Goal: Task Accomplishment & Management: Manage account settings

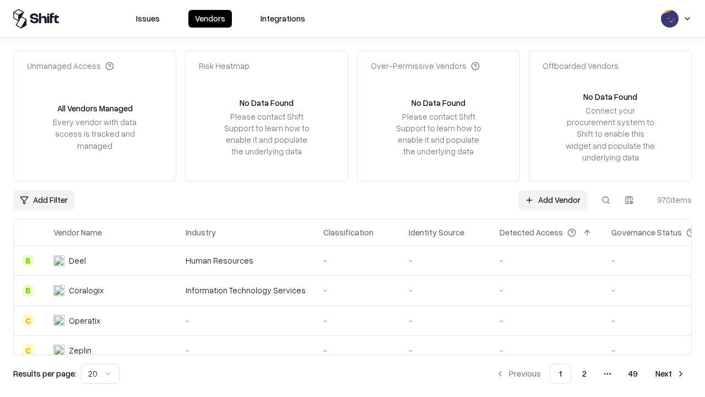
click at [553, 199] on link "Add Vendor" at bounding box center [552, 200] width 69 height 20
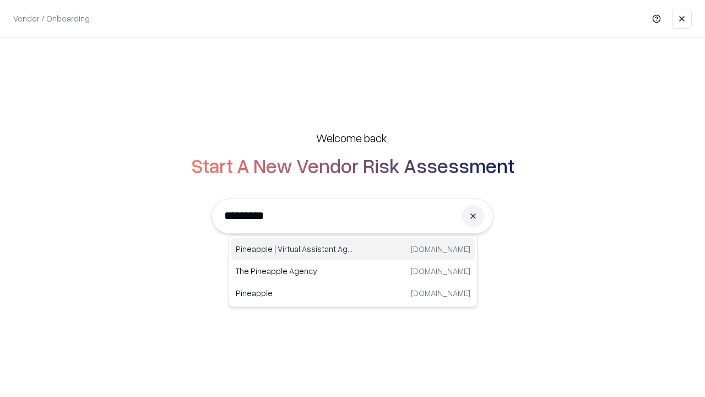
click at [353, 249] on div "Pineapple | Virtual Assistant Agency [DOMAIN_NAME]" at bounding box center [352, 249] width 243 height 22
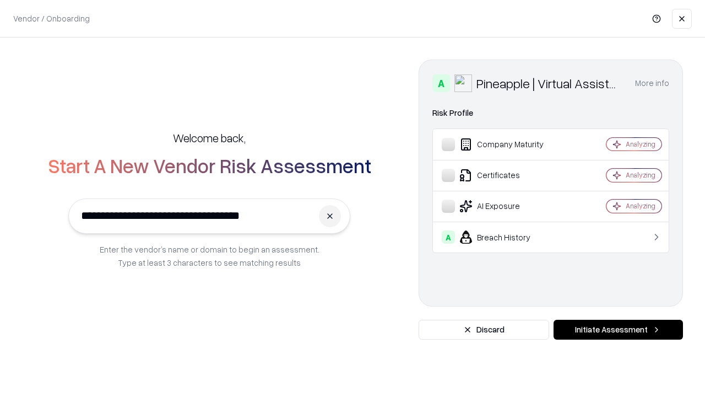
type input "**********"
click at [618, 329] on button "Initiate Assessment" at bounding box center [618, 330] width 129 height 20
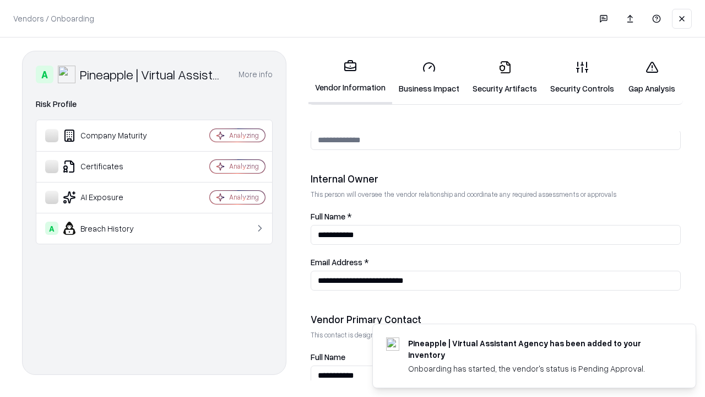
scroll to position [571, 0]
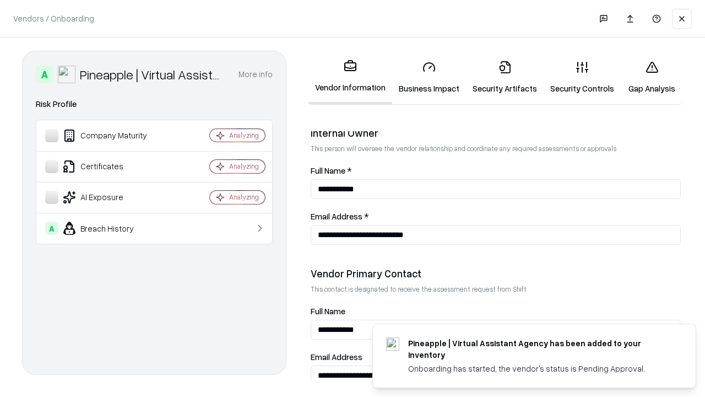
click at [505, 77] on link "Security Artifacts" at bounding box center [505, 77] width 78 height 51
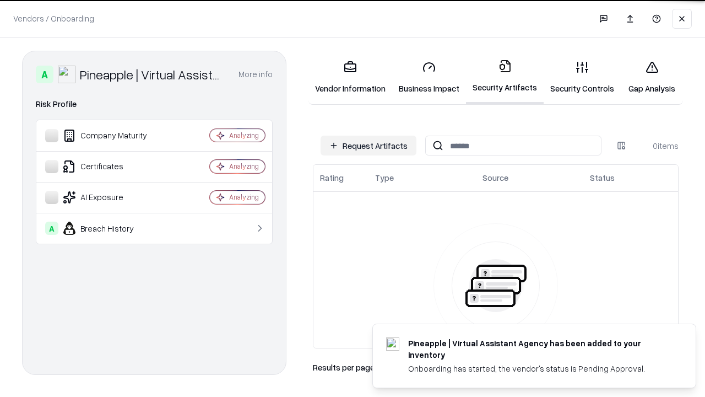
click at [369, 145] on button "Request Artifacts" at bounding box center [369, 146] width 96 height 20
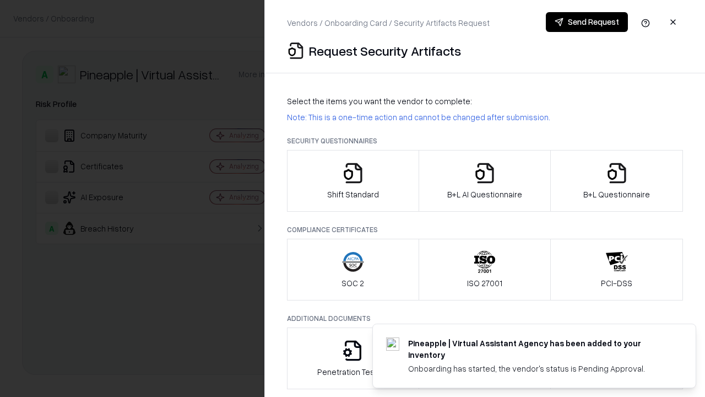
click at [616, 181] on icon "button" at bounding box center [617, 173] width 22 height 22
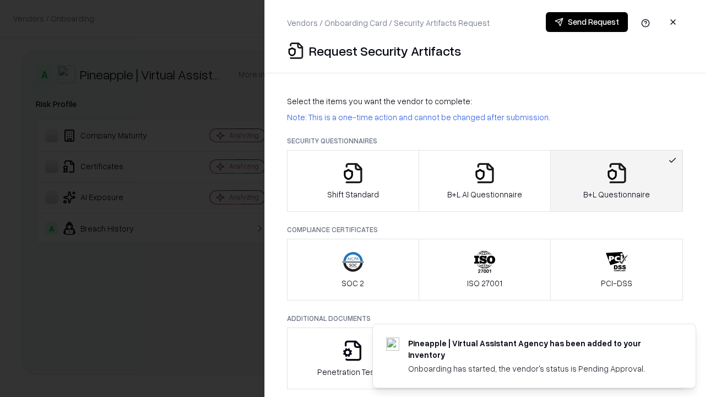
click at [484, 181] on icon "button" at bounding box center [485, 173] width 22 height 22
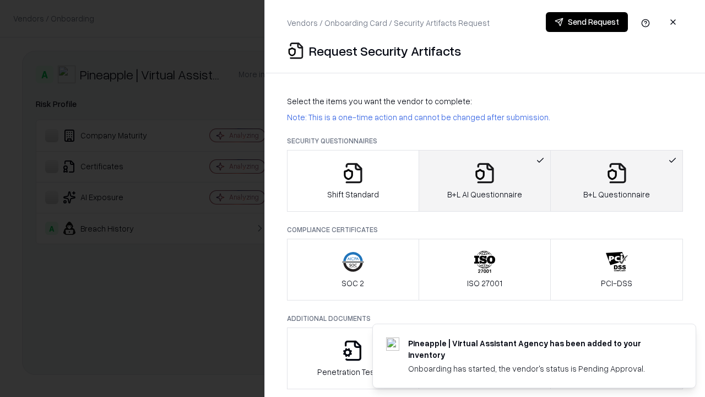
click at [587, 22] on button "Send Request" at bounding box center [587, 22] width 82 height 20
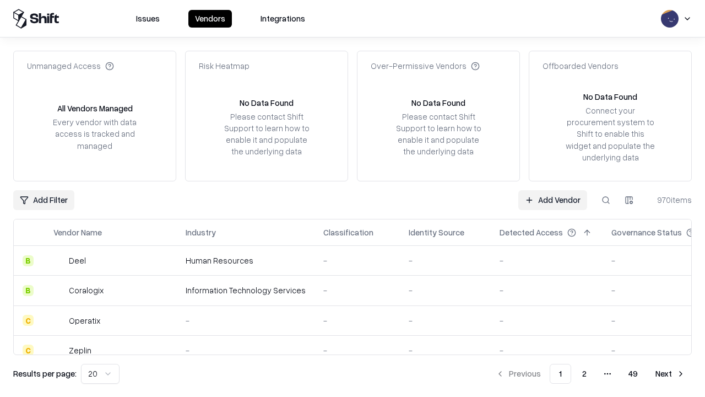
click at [606, 199] on button at bounding box center [606, 200] width 20 height 20
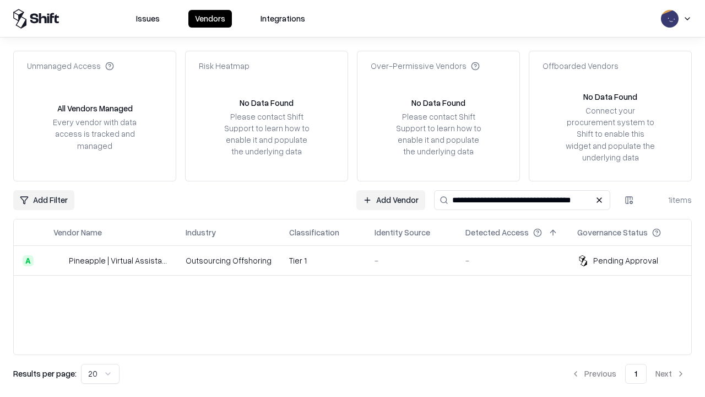
type input "**********"
click at [359, 260] on td "Tier 1" at bounding box center [322, 261] width 85 height 30
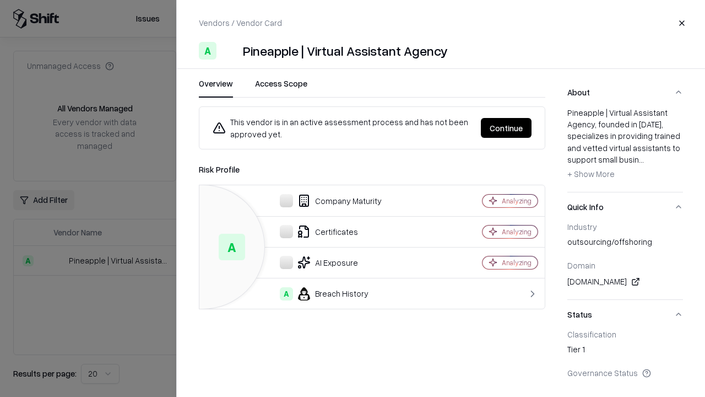
click at [506, 128] on button "Continue" at bounding box center [506, 128] width 51 height 20
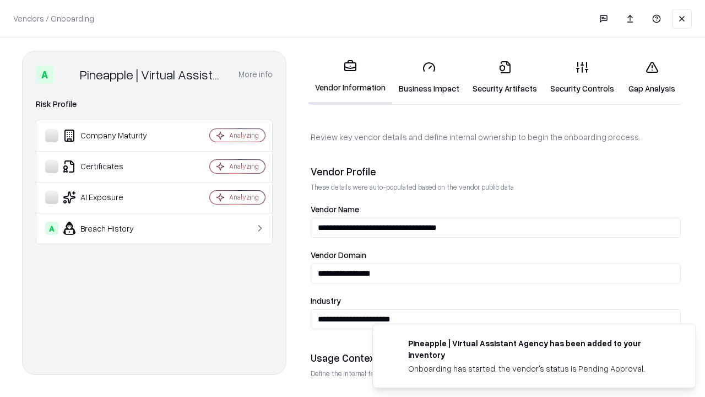
click at [505, 77] on link "Security Artifacts" at bounding box center [505, 77] width 78 height 51
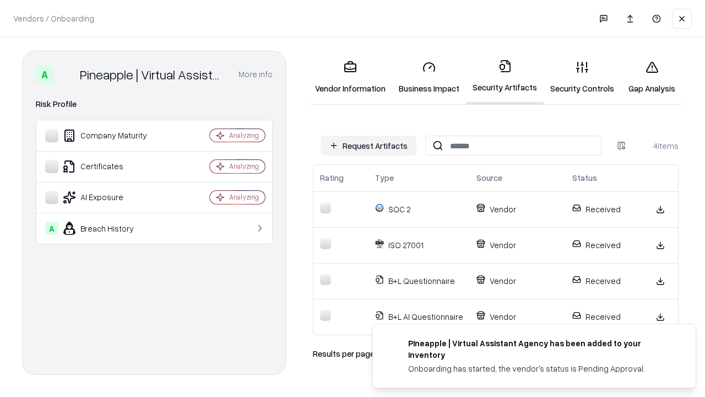
click at [652, 77] on link "Gap Analysis" at bounding box center [652, 77] width 62 height 51
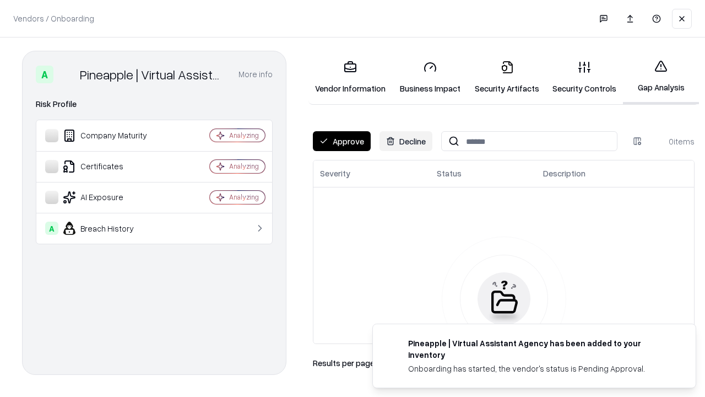
click at [342, 141] on button "Approve" at bounding box center [342, 141] width 58 height 20
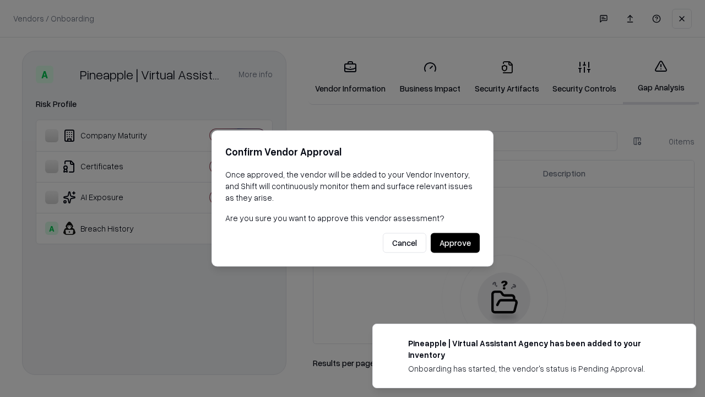
click at [455, 242] on button "Approve" at bounding box center [455, 243] width 49 height 20
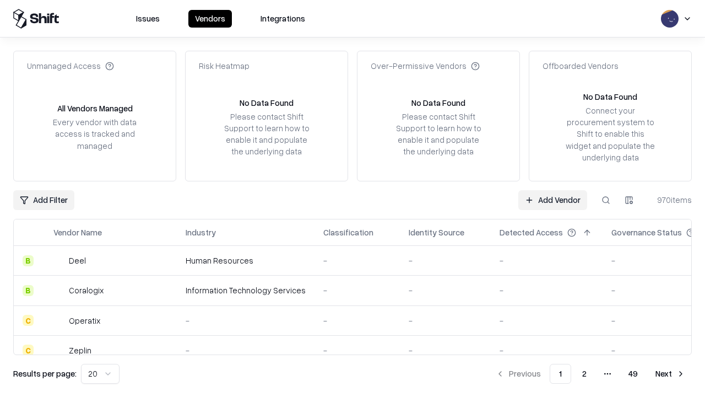
type input "**********"
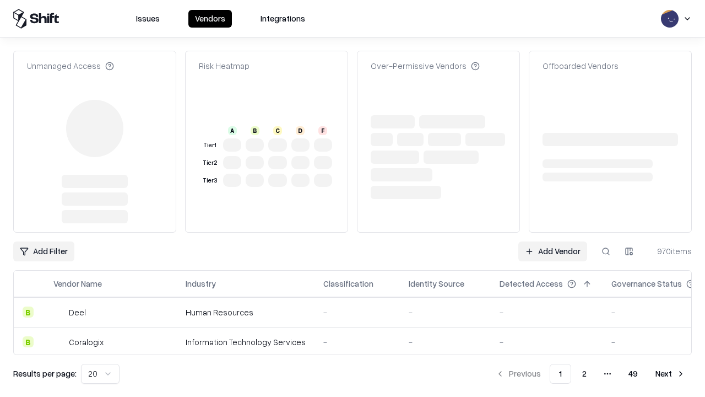
click at [553, 241] on link "Add Vendor" at bounding box center [552, 251] width 69 height 20
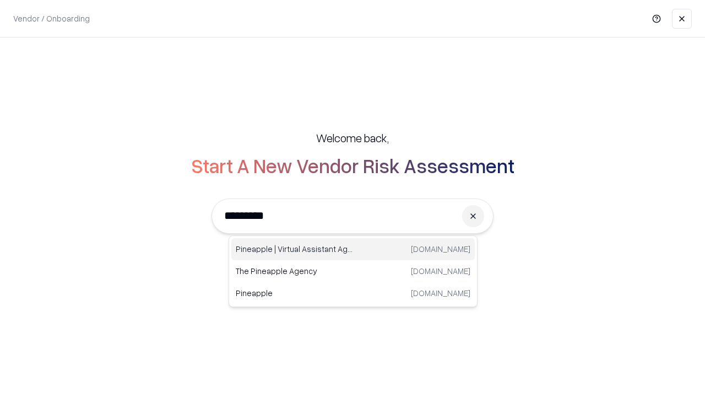
click at [353, 249] on div "Pineapple | Virtual Assistant Agency trypineapple.com" at bounding box center [352, 249] width 243 height 22
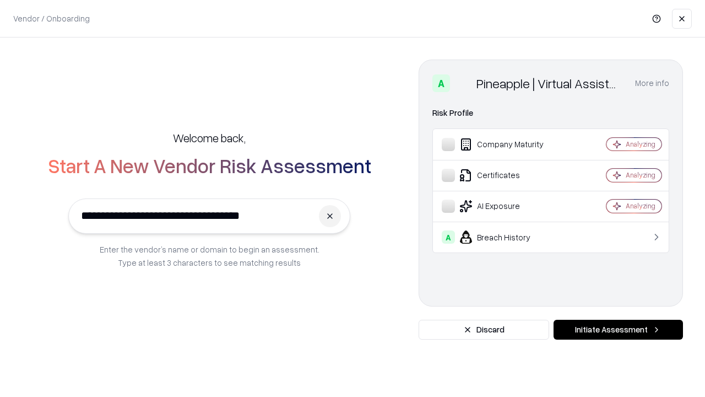
type input "**********"
click at [618, 329] on button "Initiate Assessment" at bounding box center [618, 330] width 129 height 20
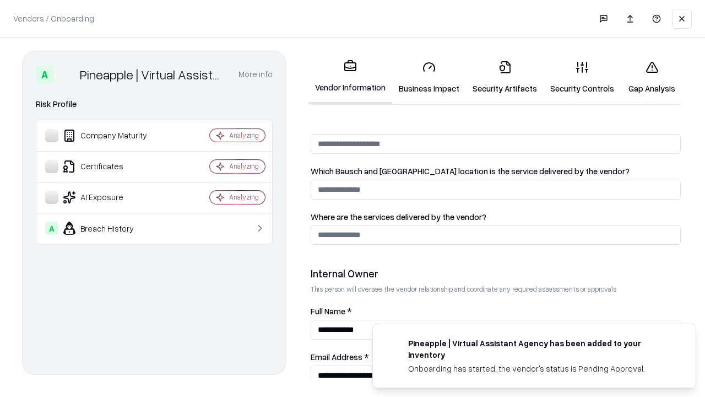
scroll to position [571, 0]
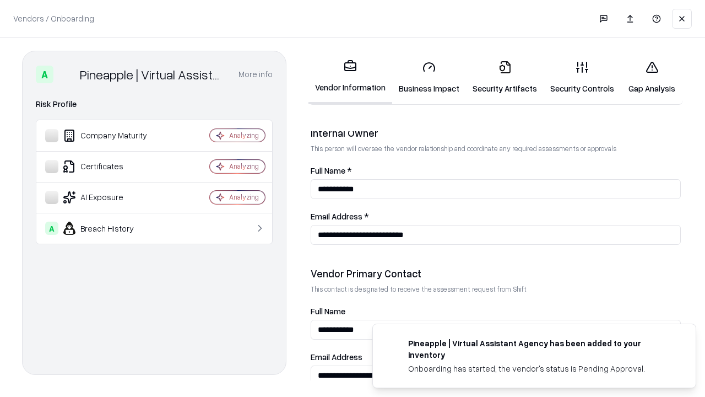
click at [652, 77] on link "Gap Analysis" at bounding box center [652, 77] width 62 height 51
